Goal: Task Accomplishment & Management: Use online tool/utility

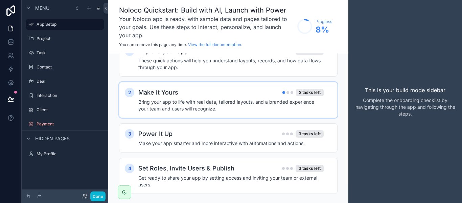
scroll to position [28, 0]
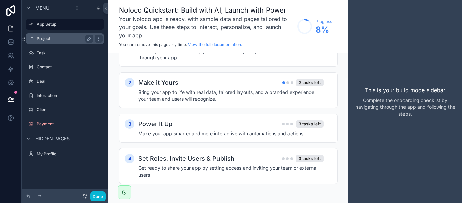
click at [44, 38] on label "Project" at bounding box center [64, 38] width 54 height 5
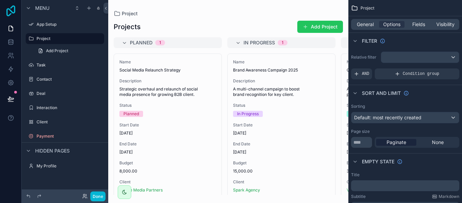
click at [16, 14] on icon at bounding box center [11, 10] width 14 height 11
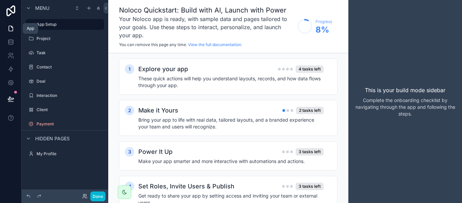
click at [13, 29] on icon at bounding box center [11, 28] width 4 height 5
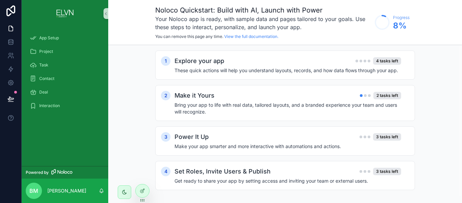
click at [462, 124] on div "1 Explore your app 4 tasks left These quick actions will help you understand la…" at bounding box center [285, 124] width 354 height 158
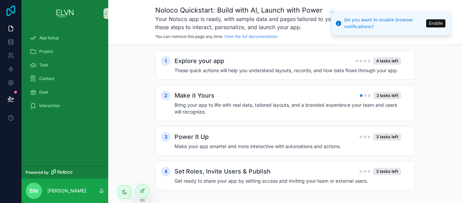
click at [9, 9] on icon at bounding box center [10, 10] width 9 height 11
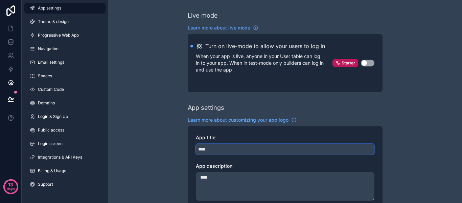
drag, startPoint x: 216, startPoint y: 148, endPoint x: 187, endPoint y: 146, distance: 29.1
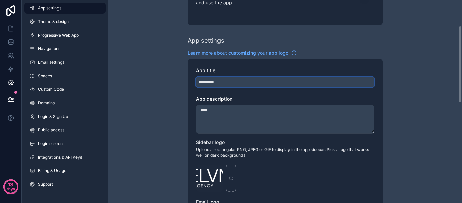
scroll to position [68, 0]
type input "*********"
click at [232, 121] on textarea "****" at bounding box center [285, 118] width 179 height 28
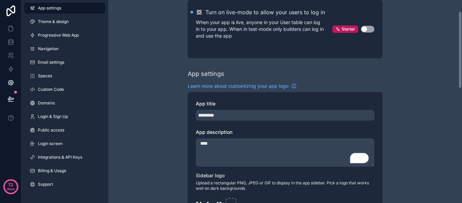
scroll to position [0, 0]
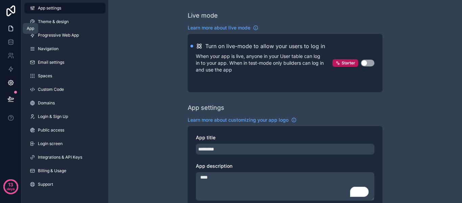
click at [10, 30] on icon at bounding box center [10, 28] width 7 height 7
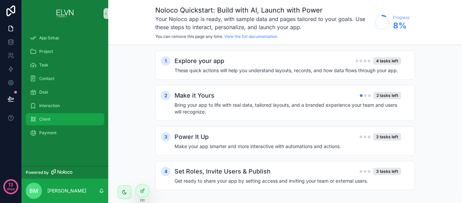
click at [53, 122] on div "Client" at bounding box center [65, 119] width 70 height 11
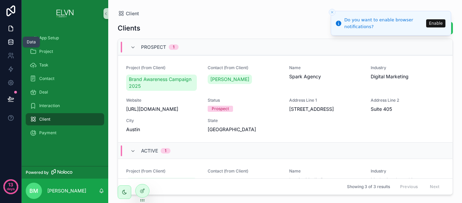
click at [20, 46] on link at bounding box center [10, 42] width 21 height 14
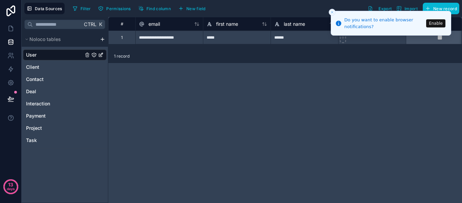
click at [332, 9] on button "Close toast" at bounding box center [332, 12] width 7 height 7
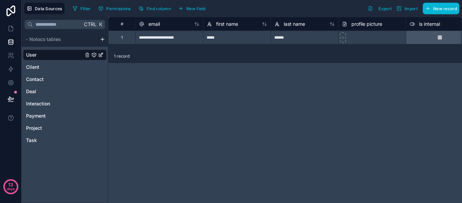
click at [102, 39] on html "**********" at bounding box center [231, 101] width 462 height 203
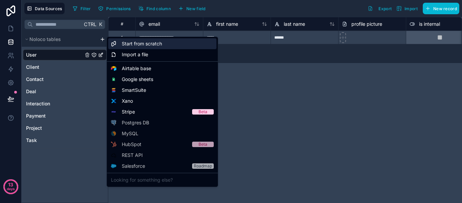
click at [154, 46] on span "Start from scratch" at bounding box center [142, 43] width 40 height 7
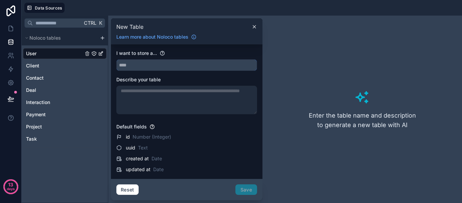
click at [139, 66] on input "text" at bounding box center [187, 65] width 140 height 11
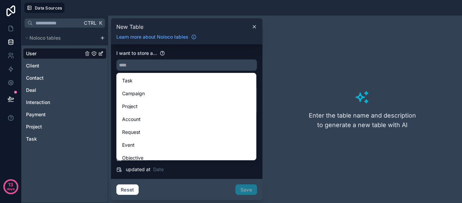
click at [231, 44] on div "New Table Learn more about Noloco tables" at bounding box center [187, 31] width 152 height 26
click at [170, 68] on input "text" at bounding box center [187, 65] width 140 height 11
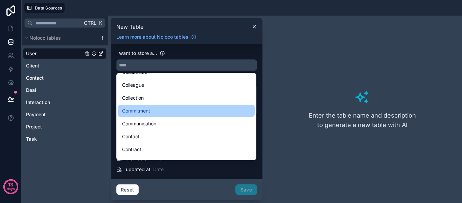
scroll to position [406, 0]
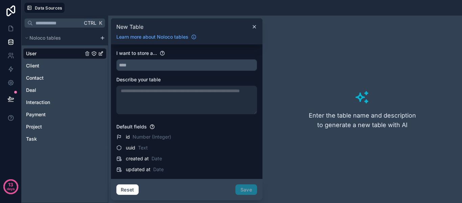
click at [175, 101] on div at bounding box center [186, 100] width 141 height 28
click at [357, 95] on icon at bounding box center [362, 97] width 16 height 16
click at [147, 97] on div at bounding box center [186, 100] width 141 height 28
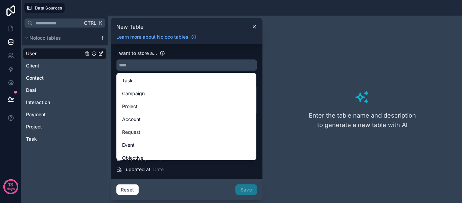
click at [149, 62] on input "text" at bounding box center [187, 65] width 140 height 11
click at [194, 53] on div "I want to store a..." at bounding box center [186, 53] width 141 height 7
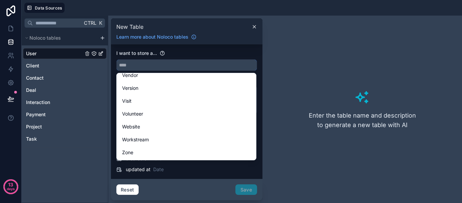
click at [203, 66] on input "text" at bounding box center [187, 65] width 140 height 11
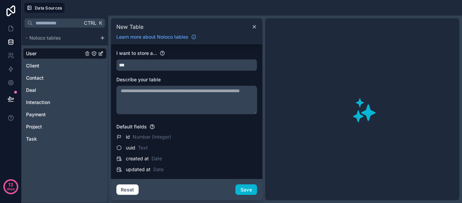
scroll to position [0, 0]
drag, startPoint x: 203, startPoint y: 66, endPoint x: 114, endPoint y: 68, distance: 89.0
click at [114, 68] on div "I want to store a... *** Describe your table Default fields id Number (Integer)…" at bounding box center [187, 111] width 152 height 134
type input "*********"
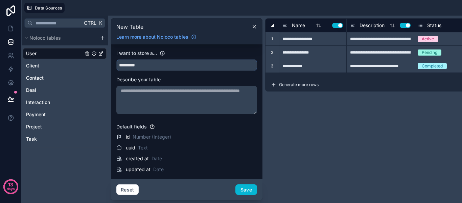
type input "**********"
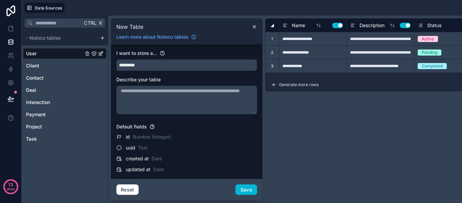
type input "**********"
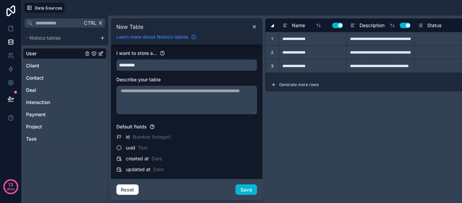
type input "*********"
click at [196, 37] on icon at bounding box center [193, 36] width 5 height 5
click at [51, 64] on div "Client" at bounding box center [65, 65] width 84 height 11
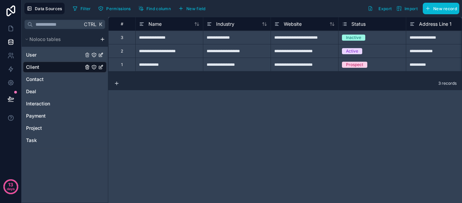
click at [50, 55] on div "User" at bounding box center [65, 54] width 84 height 11
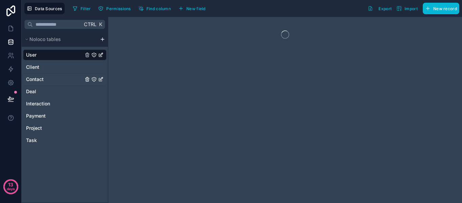
click at [50, 81] on div "Contact" at bounding box center [65, 79] width 84 height 11
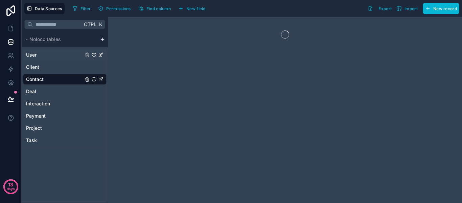
click at [51, 55] on div "User" at bounding box center [65, 54] width 84 height 11
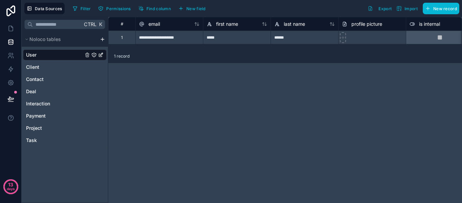
click at [101, 38] on html "**********" at bounding box center [231, 101] width 462 height 203
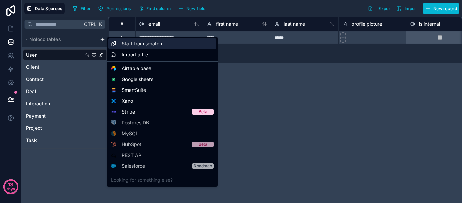
click at [158, 47] on span "Start from scratch" at bounding box center [142, 43] width 40 height 7
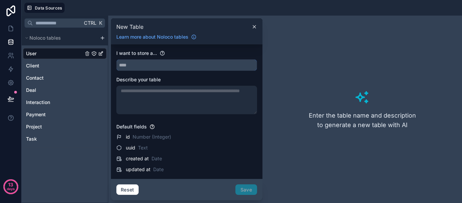
click at [131, 66] on input "text" at bounding box center [187, 65] width 140 height 11
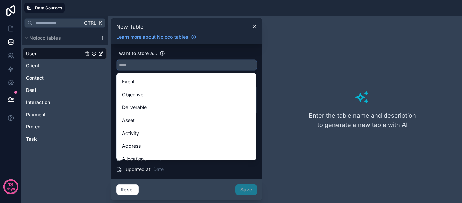
scroll to position [64, 0]
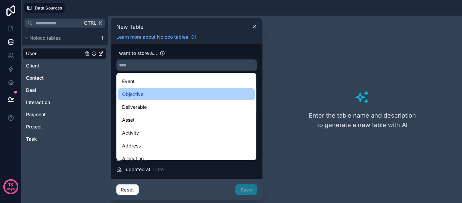
click at [136, 98] on div "Objective" at bounding box center [186, 94] width 137 height 12
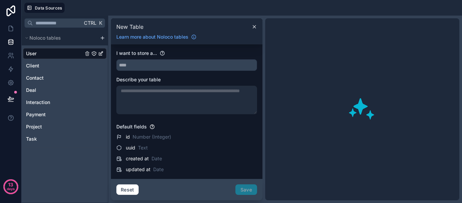
type input "*********"
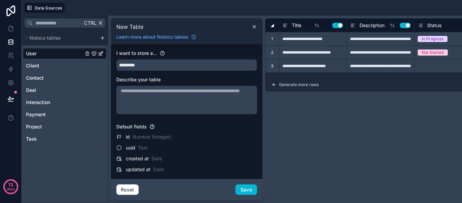
click at [160, 96] on textarea at bounding box center [186, 100] width 141 height 28
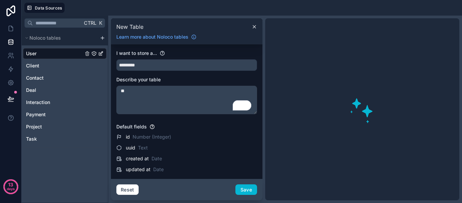
type textarea "*"
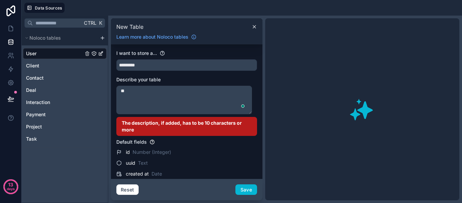
type textarea "*"
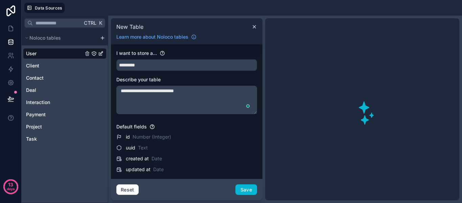
type textarea "**********"
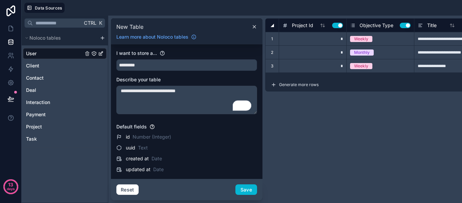
type input "**********"
type input "*"
type input "**********"
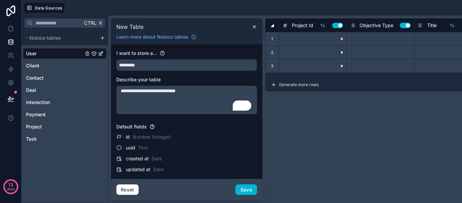
type input "********"
type input "*"
type input "********"
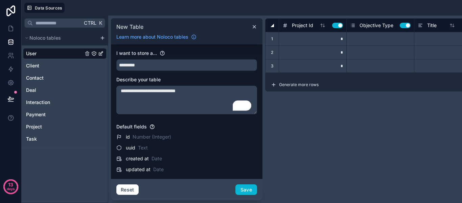
type input "********"
type input "**"
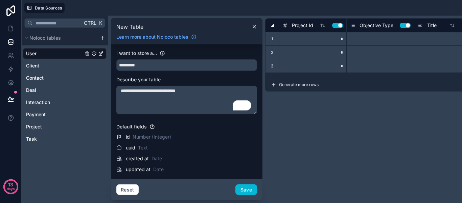
type input "********"
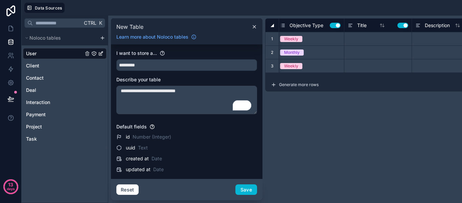
scroll to position [0, 0]
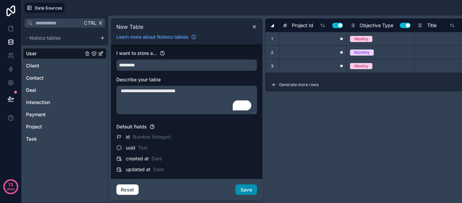
type textarea "**********"
click at [251, 186] on button "Save" at bounding box center [246, 189] width 22 height 11
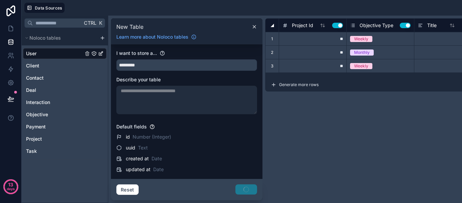
click at [305, 35] on div "**" at bounding box center [313, 39] width 68 height 14
click at [305, 35] on input "**" at bounding box center [312, 38] width 67 height 13
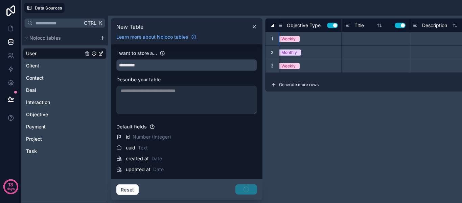
scroll to position [0, 81]
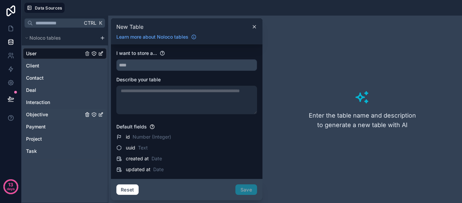
click at [40, 114] on span "Objective" at bounding box center [37, 114] width 22 height 7
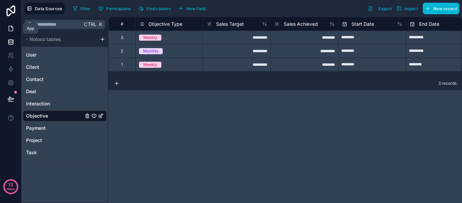
click at [9, 25] on icon at bounding box center [10, 28] width 7 height 7
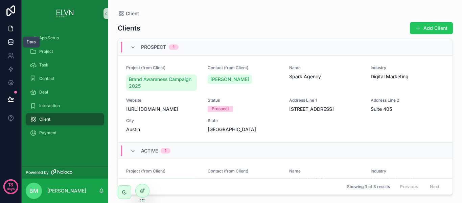
click at [9, 44] on icon at bounding box center [10, 42] width 7 height 7
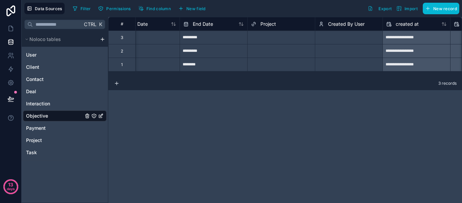
scroll to position [0, 227]
click at [296, 36] on div "Select a Project" at bounding box center [280, 37] width 67 height 7
click at [293, 37] on div "Select a Project" at bounding box center [280, 37] width 67 height 7
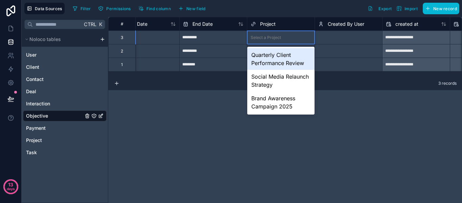
click at [335, 40] on div "Select a Created By User" at bounding box center [342, 37] width 48 height 5
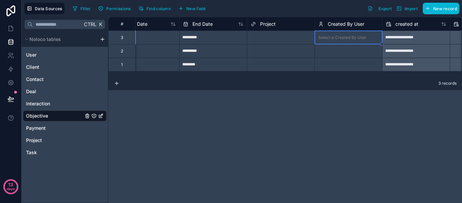
click at [301, 36] on div "Select a Project" at bounding box center [280, 37] width 67 height 7
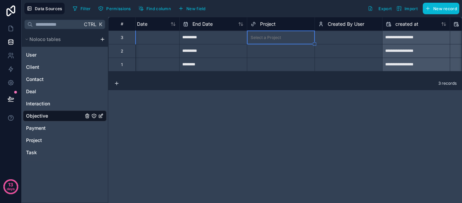
click at [288, 39] on div "Select a Project" at bounding box center [280, 37] width 67 height 7
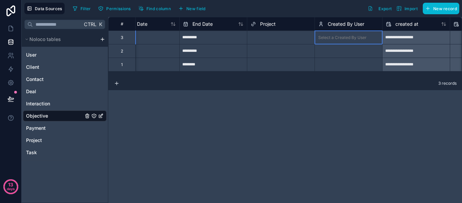
click at [350, 35] on div "Select a Created By User" at bounding box center [342, 37] width 48 height 5
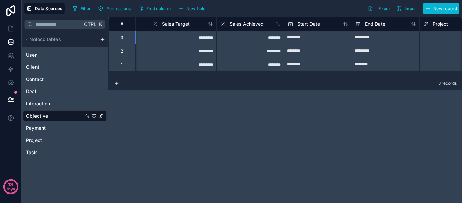
scroll to position [0, 0]
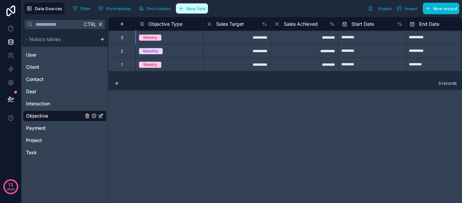
click at [197, 9] on span "New field" at bounding box center [195, 8] width 19 height 5
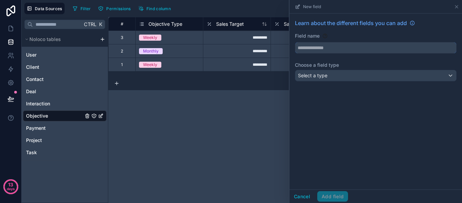
click at [318, 45] on input "text" at bounding box center [375, 47] width 161 height 11
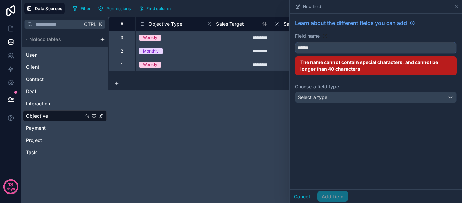
click at [295, 42] on button "*****" at bounding box center [376, 47] width 162 height 11
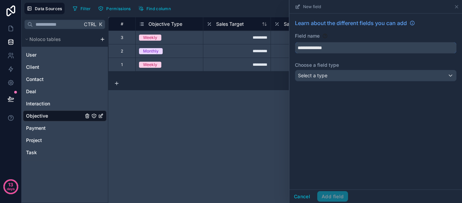
type input "**********"
click at [317, 71] on div "Select a type" at bounding box center [375, 75] width 161 height 11
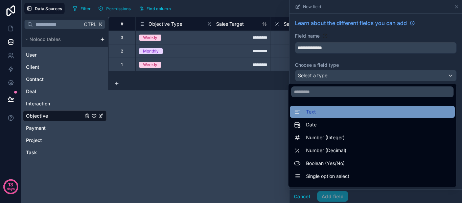
click at [330, 116] on div "Text" at bounding box center [372, 112] width 165 height 12
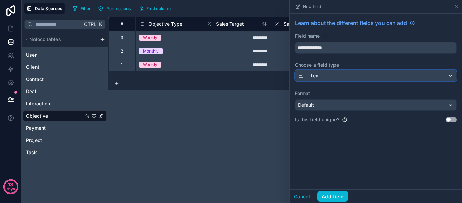
click at [331, 73] on div "Text" at bounding box center [375, 75] width 161 height 11
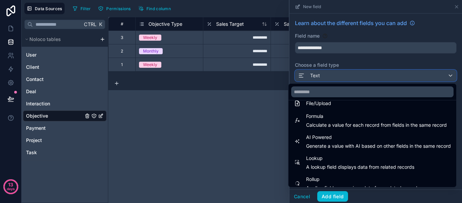
scroll to position [193, 0]
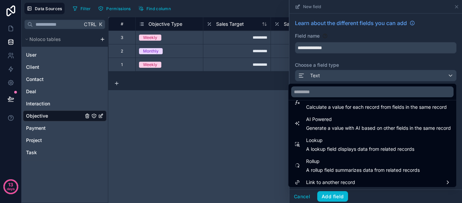
click at [438, 25] on div at bounding box center [375, 101] width 172 height 203
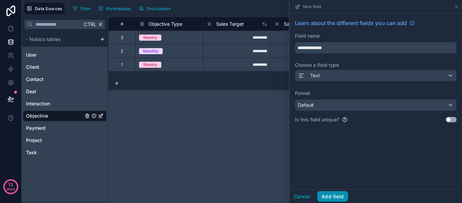
click at [329, 197] on button "Add field" at bounding box center [332, 196] width 31 height 11
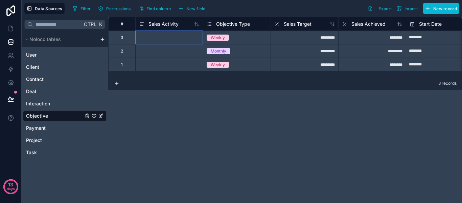
click at [170, 44] on div at bounding box center [169, 37] width 68 height 14
click at [170, 43] on div at bounding box center [169, 37] width 68 height 14
type input "**********"
click at [173, 49] on div at bounding box center [169, 51] width 68 height 14
click at [172, 50] on div at bounding box center [169, 51] width 68 height 14
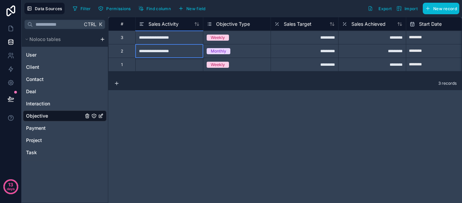
type input "**********"
click at [199, 112] on div "**********" at bounding box center [285, 110] width 354 height 186
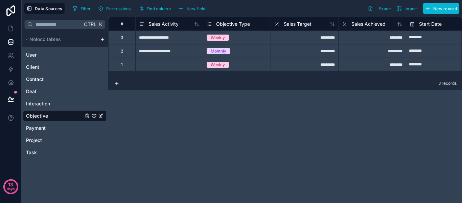
click at [157, 63] on div at bounding box center [169, 64] width 68 height 14
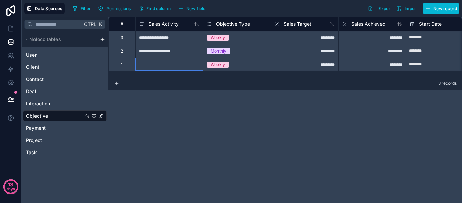
click at [157, 62] on div at bounding box center [169, 64] width 68 height 14
type input "**********"
click at [188, 143] on div "**********" at bounding box center [285, 110] width 354 height 186
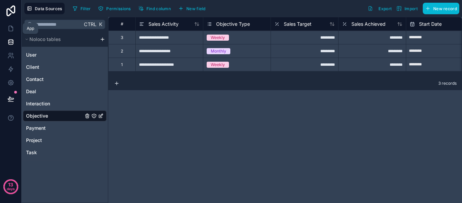
drag, startPoint x: 16, startPoint y: 29, endPoint x: 36, endPoint y: 32, distance: 20.2
click at [16, 29] on link at bounding box center [10, 29] width 21 height 14
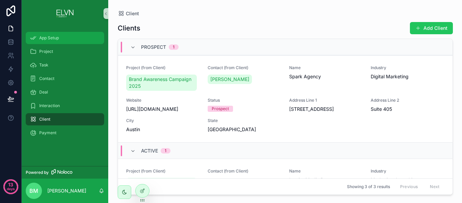
click at [60, 39] on div "App Setup" at bounding box center [65, 37] width 70 height 11
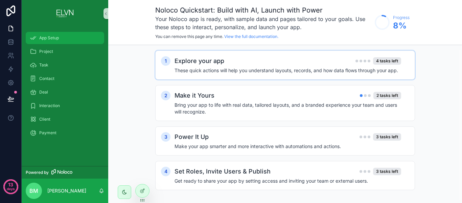
scroll to position [6, 0]
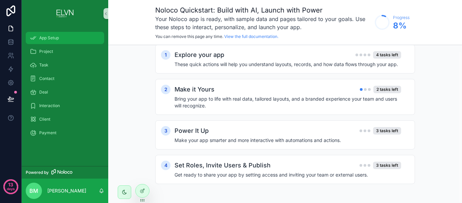
click at [53, 36] on span "App Setup" at bounding box center [49, 37] width 20 height 5
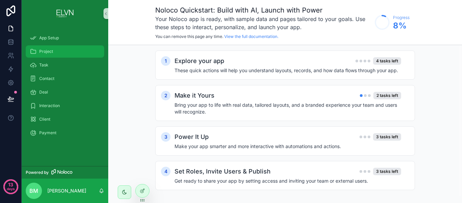
click at [42, 50] on span "Project" at bounding box center [46, 51] width 14 height 5
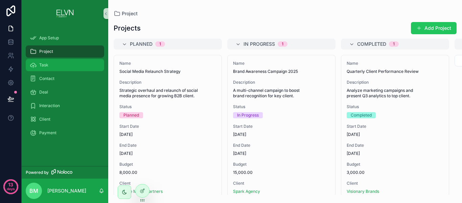
click at [41, 61] on div "Task" at bounding box center [65, 65] width 70 height 11
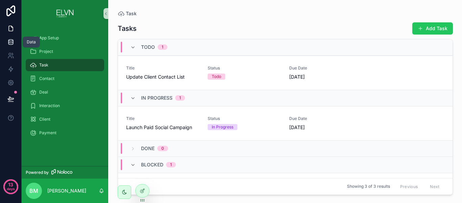
click at [13, 41] on icon at bounding box center [10, 41] width 4 height 3
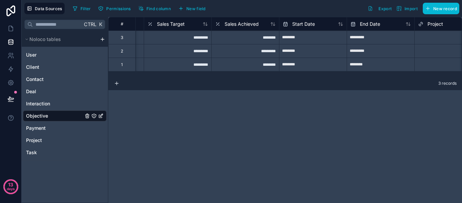
scroll to position [0, 141]
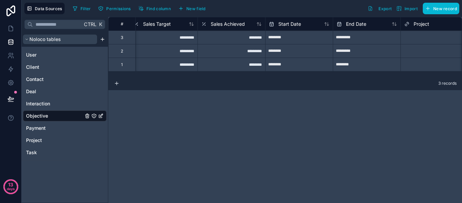
click at [26, 39] on icon "scrollable content" at bounding box center [27, 39] width 2 height 1
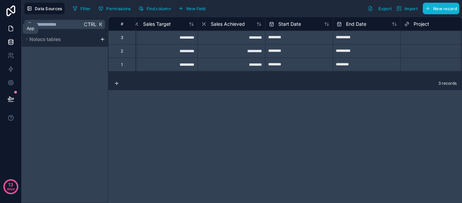
click at [12, 24] on link at bounding box center [10, 29] width 21 height 14
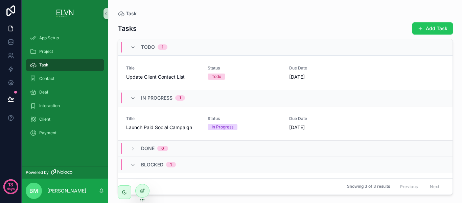
click at [362, 6] on div "Task Tasks Add Task Todo 1 Title Update Client Contact List Status Todo Due Dat…" at bounding box center [285, 97] width 346 height 194
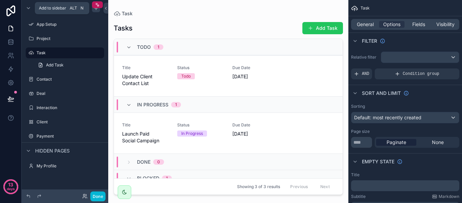
click at [95, 8] on icon "scrollable content" at bounding box center [95, 8] width 3 height 0
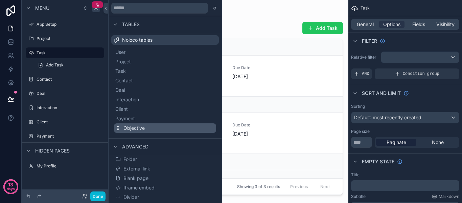
click at [145, 132] on button "Objective" at bounding box center [165, 127] width 102 height 9
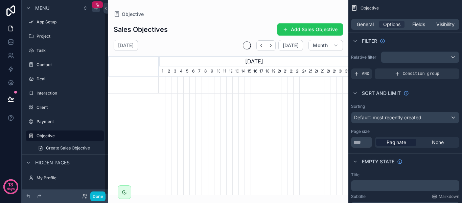
scroll to position [0, 189]
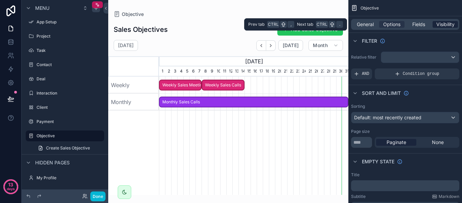
click at [434, 24] on div "Visibility" at bounding box center [445, 24] width 25 height 7
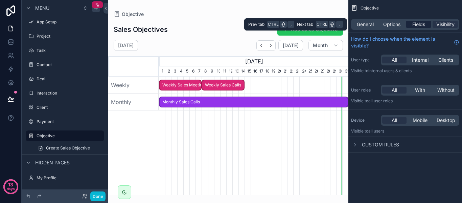
click at [417, 24] on span "Fields" at bounding box center [418, 24] width 13 height 7
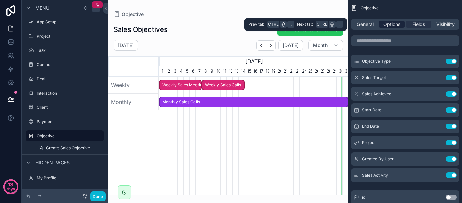
click at [386, 23] on span "Options" at bounding box center [391, 24] width 17 height 7
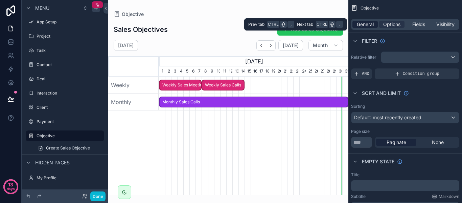
click at [366, 23] on span "General" at bounding box center [365, 24] width 17 height 7
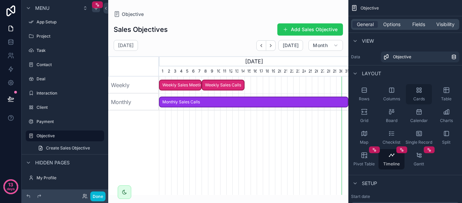
click at [426, 93] on div "Cards" at bounding box center [419, 94] width 26 height 20
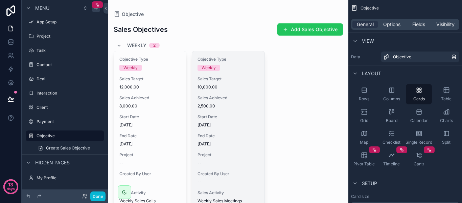
click at [217, 102] on div "Sales Achieved 2,500.00" at bounding box center [227, 102] width 61 height 14
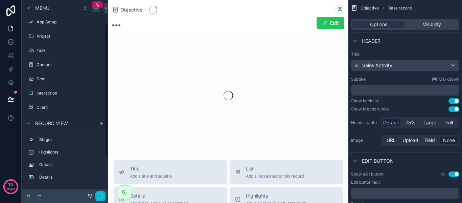
scroll to position [33, 0]
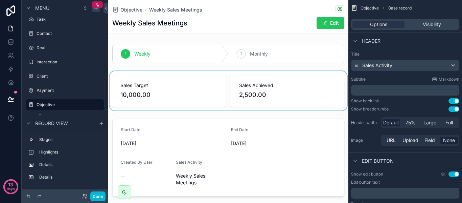
click at [152, 90] on div "scrollable content" at bounding box center [228, 90] width 240 height 39
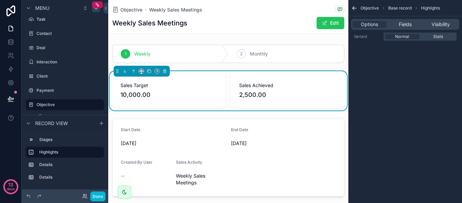
click at [255, 94] on span "2,500.00" at bounding box center [287, 94] width 97 height 9
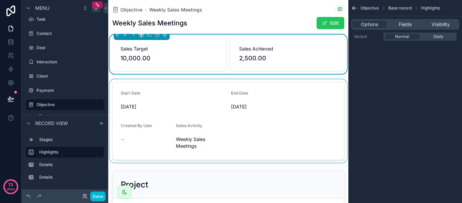
scroll to position [0, 0]
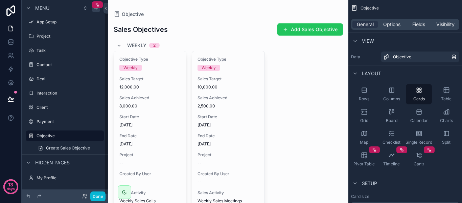
scroll to position [2, 0]
click at [441, 119] on span "Charts" at bounding box center [446, 120] width 13 height 5
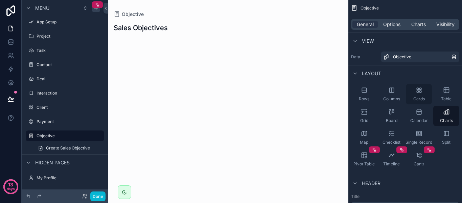
click at [418, 93] on div "Cards" at bounding box center [419, 94] width 26 height 20
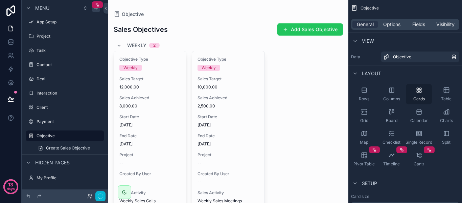
click at [418, 93] on div "Cards" at bounding box center [419, 94] width 26 height 20
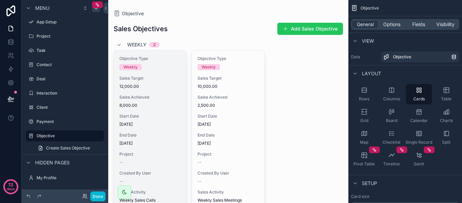
scroll to position [0, 0]
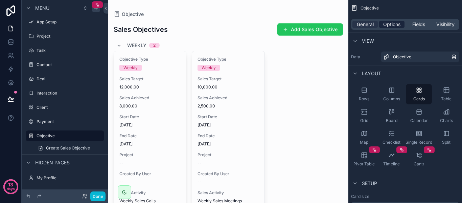
click at [396, 22] on span "Options" at bounding box center [391, 24] width 17 height 7
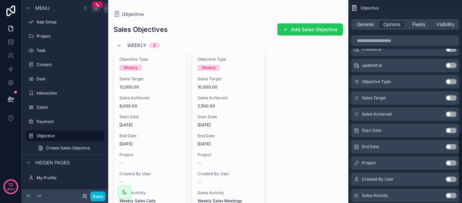
scroll to position [499, 0]
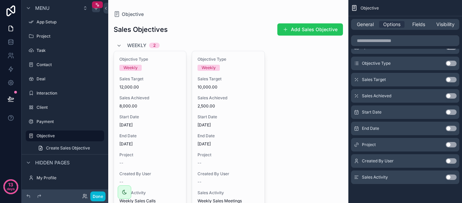
click at [415, 28] on div "General Options Fields Visibility" at bounding box center [405, 24] width 108 height 11
click at [415, 23] on span "Fields" at bounding box center [418, 24] width 13 height 7
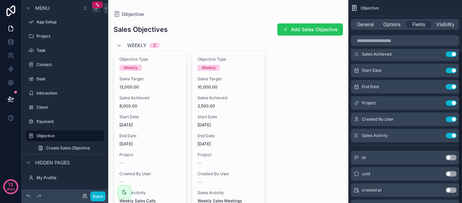
scroll to position [69, 0]
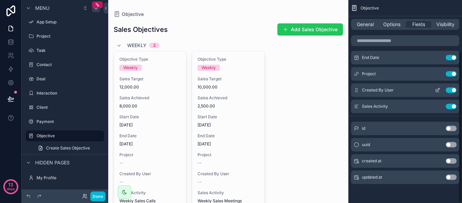
click at [451, 90] on button "Use setting" at bounding box center [451, 89] width 11 height 5
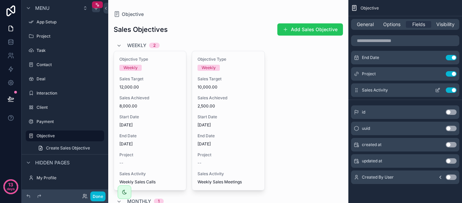
click at [450, 87] on div "Sales Activity Use setting" at bounding box center [405, 90] width 108 height 14
click at [449, 90] on button "Use setting" at bounding box center [451, 89] width 11 height 5
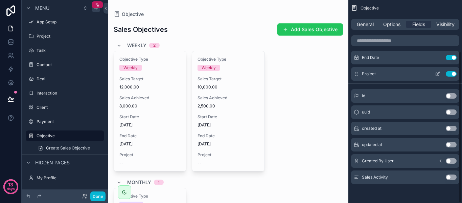
click at [451, 73] on button "Use setting" at bounding box center [451, 73] width 11 height 5
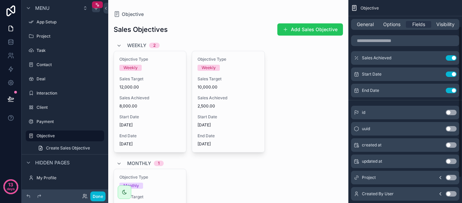
scroll to position [35, 0]
click at [448, 75] on button "Use setting" at bounding box center [451, 74] width 11 height 5
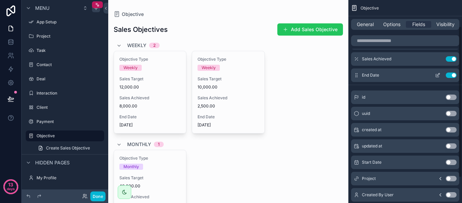
click at [451, 75] on button "Use setting" at bounding box center [451, 74] width 11 height 5
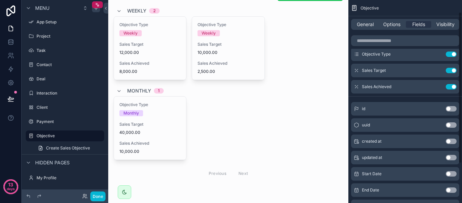
scroll to position [0, 0]
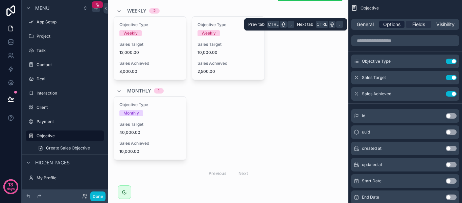
click at [383, 24] on span "Options" at bounding box center [391, 24] width 17 height 7
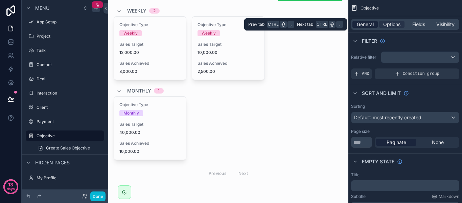
click at [366, 25] on span "General" at bounding box center [365, 24] width 17 height 7
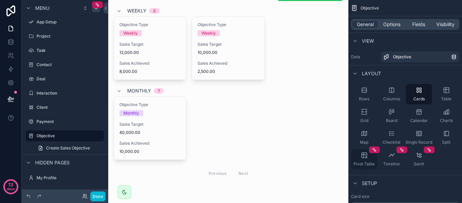
click at [363, 159] on div "Pivot Table" at bounding box center [364, 159] width 26 height 20
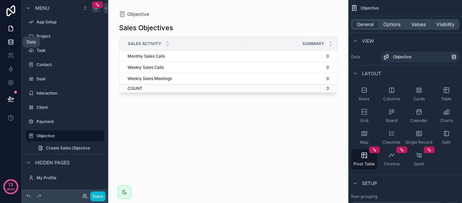
click at [15, 42] on link at bounding box center [10, 42] width 21 height 14
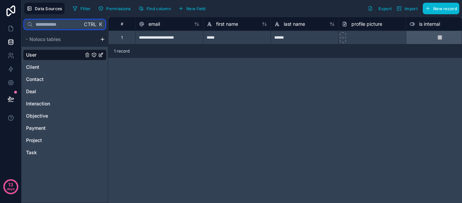
click at [49, 23] on input "text" at bounding box center [57, 24] width 49 height 12
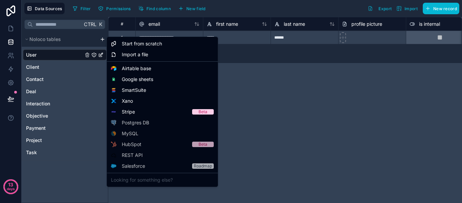
click at [100, 39] on html "**********" at bounding box center [231, 101] width 462 height 203
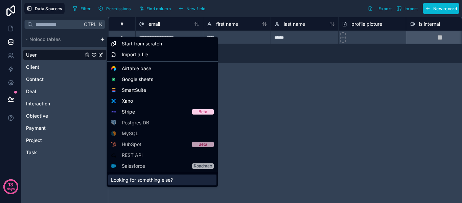
click at [136, 179] on div "Looking for something else?" at bounding box center [162, 179] width 108 height 11
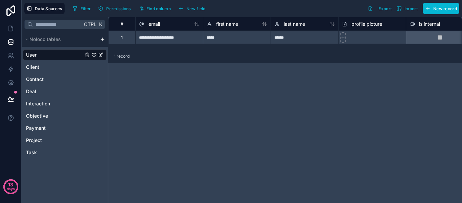
click at [103, 37] on html "**********" at bounding box center [231, 101] width 462 height 203
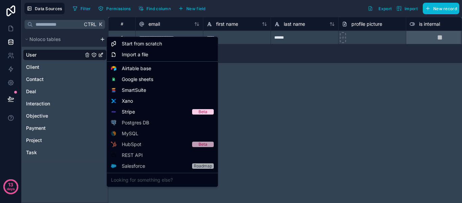
drag, startPoint x: 314, startPoint y: 100, endPoint x: 163, endPoint y: 69, distance: 155.0
click at [313, 100] on html "**********" at bounding box center [231, 101] width 462 height 203
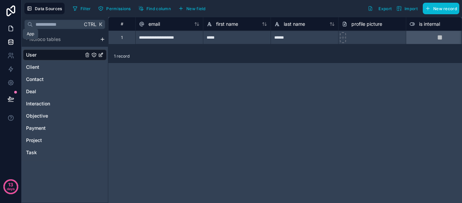
click at [7, 29] on icon at bounding box center [10, 28] width 7 height 7
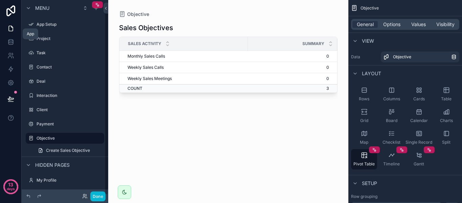
scroll to position [2, 0]
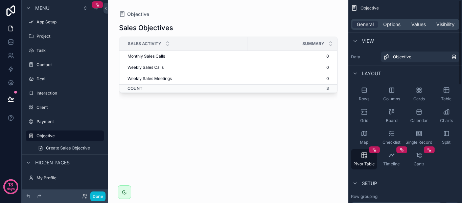
click at [323, 55] on td "0" at bounding box center [292, 56] width 89 height 11
click at [324, 56] on td "0" at bounding box center [292, 56] width 89 height 11
click at [390, 95] on div "Columns" at bounding box center [391, 94] width 26 height 20
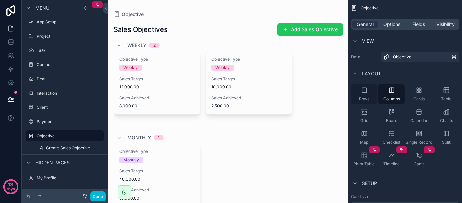
click at [370, 96] on div "Rows" at bounding box center [364, 94] width 26 height 20
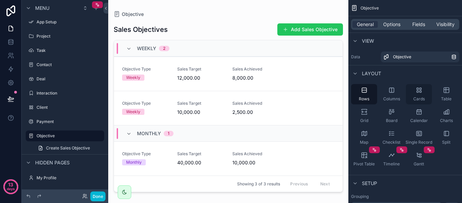
click at [417, 96] on span "Cards" at bounding box center [418, 98] width 11 height 5
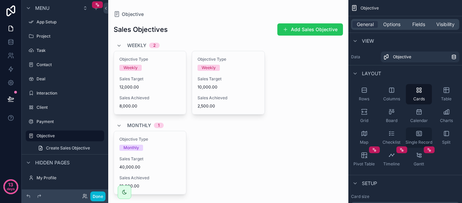
click at [424, 137] on div "Single Record" at bounding box center [419, 137] width 26 height 20
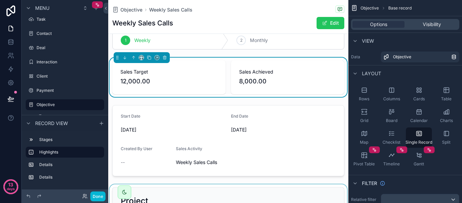
scroll to position [0, 0]
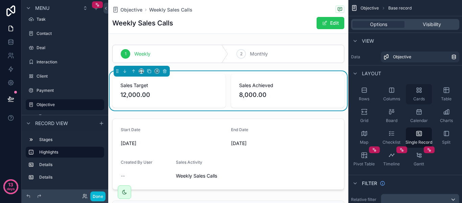
click at [417, 100] on span "Cards" at bounding box center [418, 98] width 11 height 5
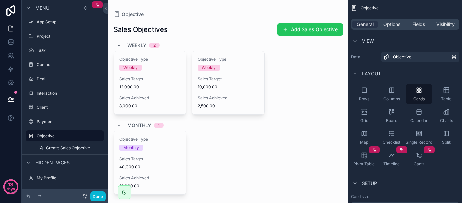
click at [117, 45] on icon "scrollable content" at bounding box center [118, 45] width 5 height 5
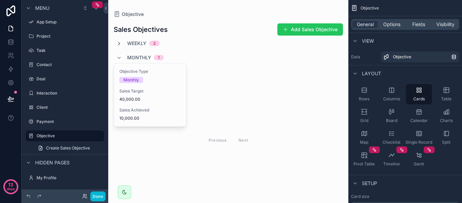
click at [117, 45] on icon "scrollable content" at bounding box center [118, 43] width 5 height 5
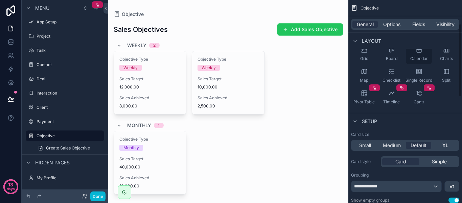
scroll to position [68, 0]
